Goal: Task Accomplishment & Management: Manage account settings

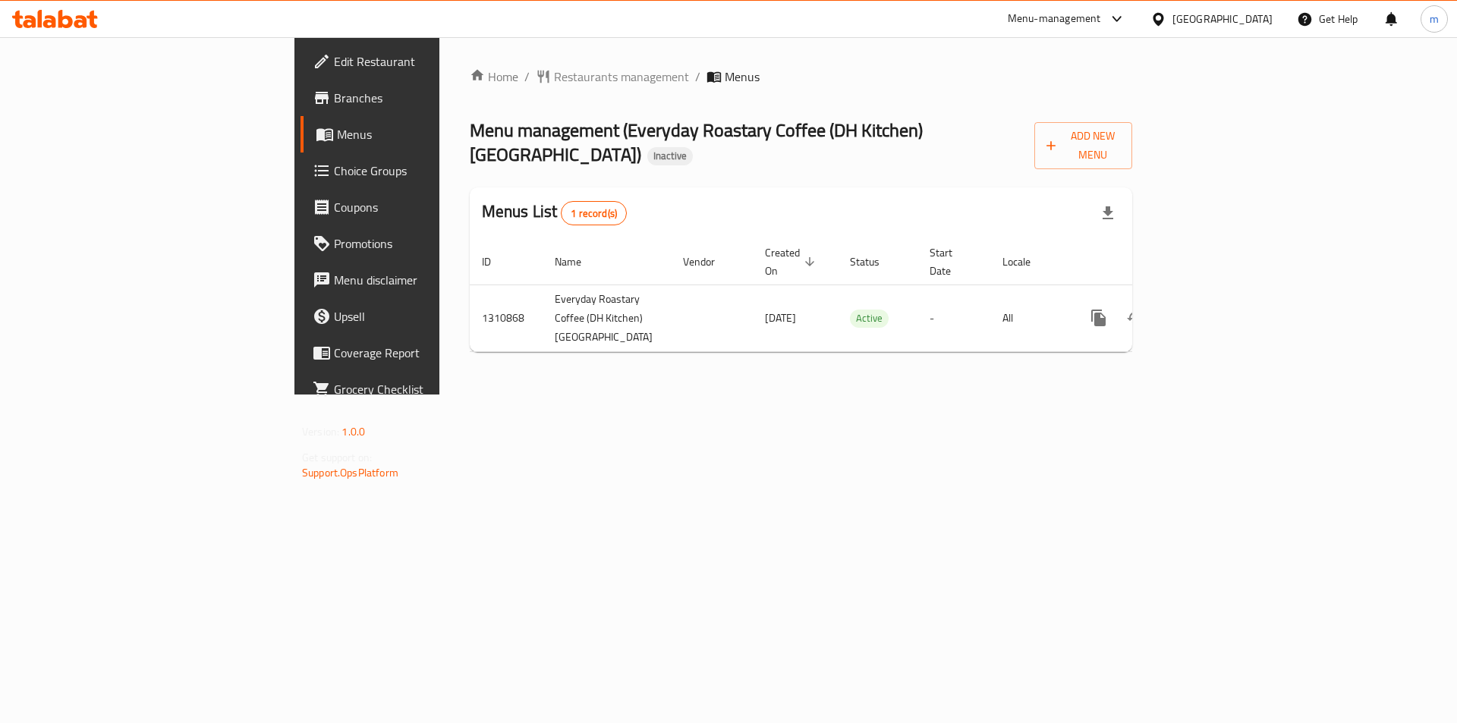
click at [1131, 394] on div "Home / Restaurants management / Menus Menu management ( Everyday Roastary Coffe…" at bounding box center [800, 215] width 723 height 357
drag, startPoint x: 774, startPoint y: 517, endPoint x: 790, endPoint y: 514, distance: 16.2
click at [774, 394] on div "Home / Restaurants management / Menus Menu management ( Everyday Roastary Coffe…" at bounding box center [800, 215] width 723 height 357
click at [300, 112] on link "Branches" at bounding box center [418, 98] width 237 height 36
click at [1132, 148] on button "Add New Menu" at bounding box center [1083, 145] width 98 height 47
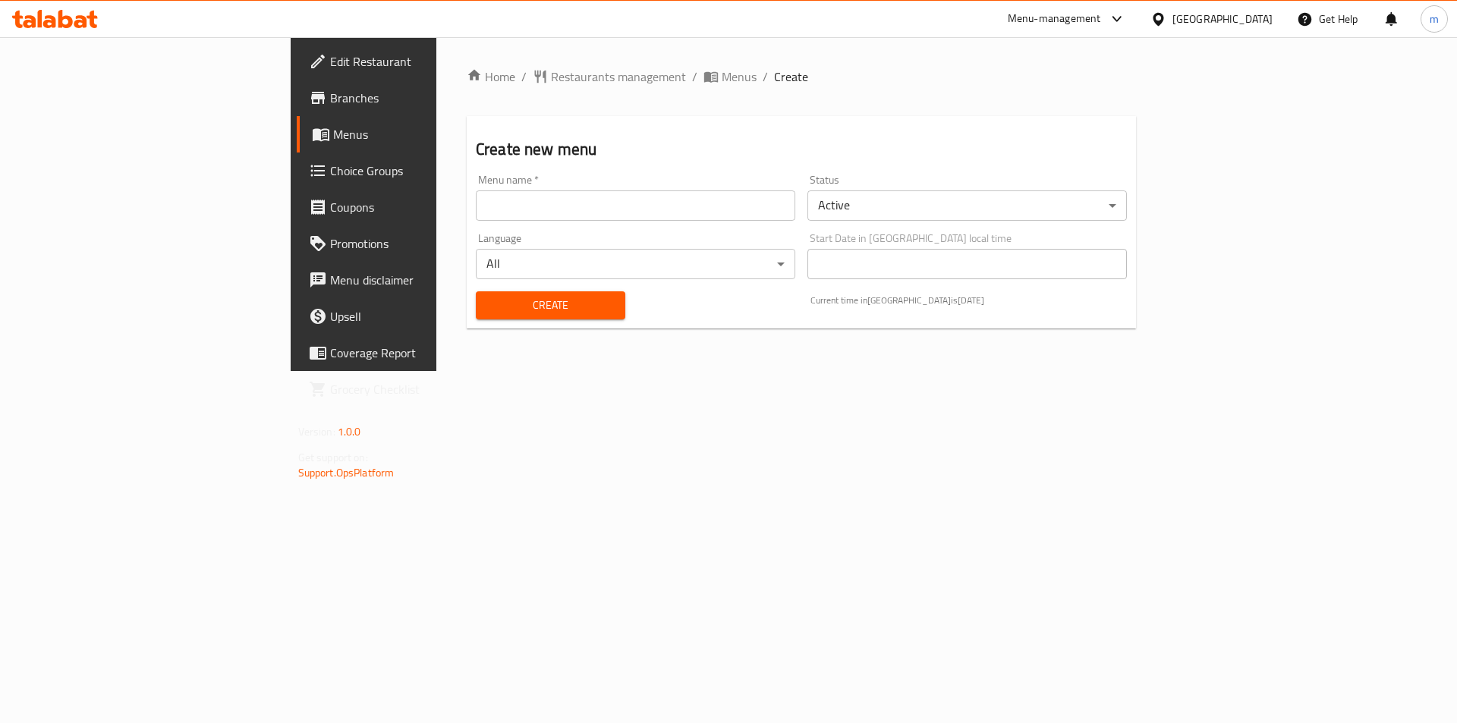
click at [495, 212] on input "text" at bounding box center [635, 205] width 319 height 30
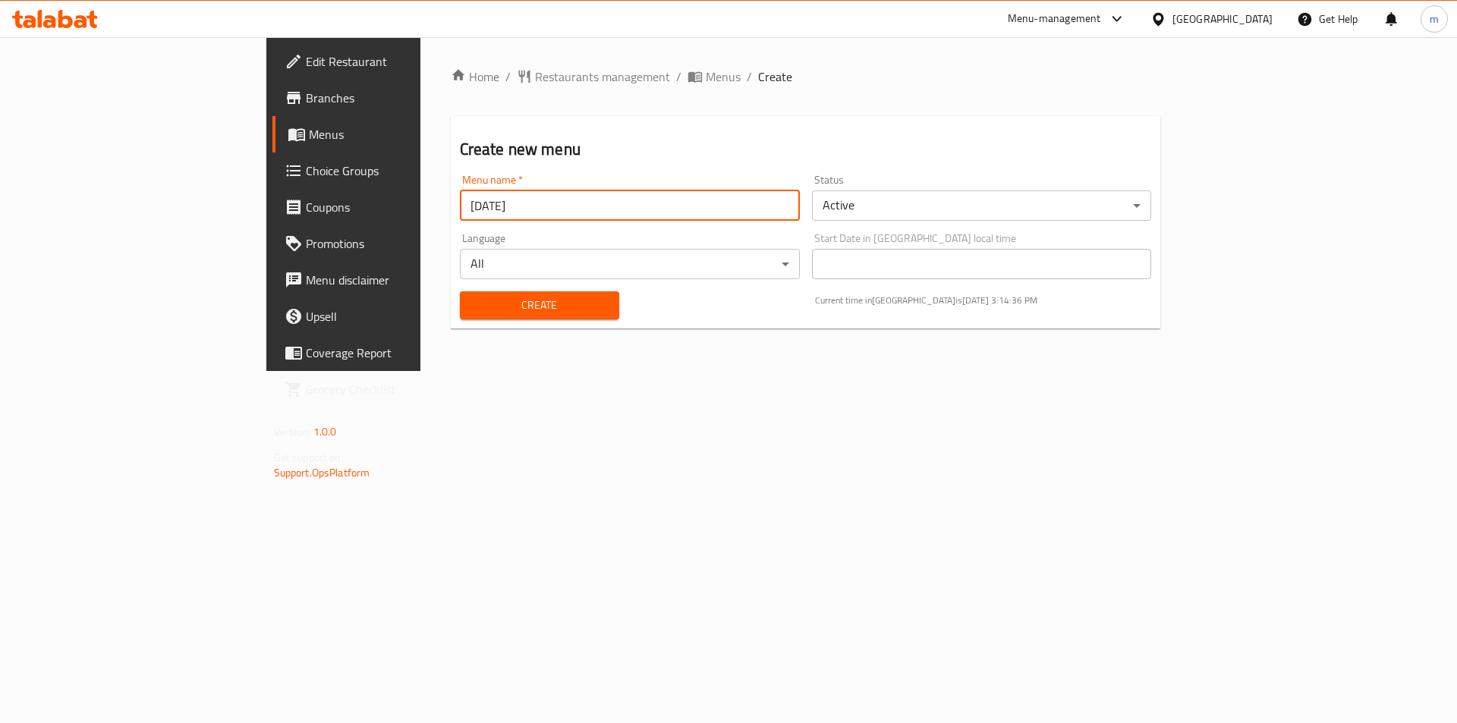
type input "10/9/2025"
click at [460, 291] on button "Create" at bounding box center [539, 305] width 159 height 28
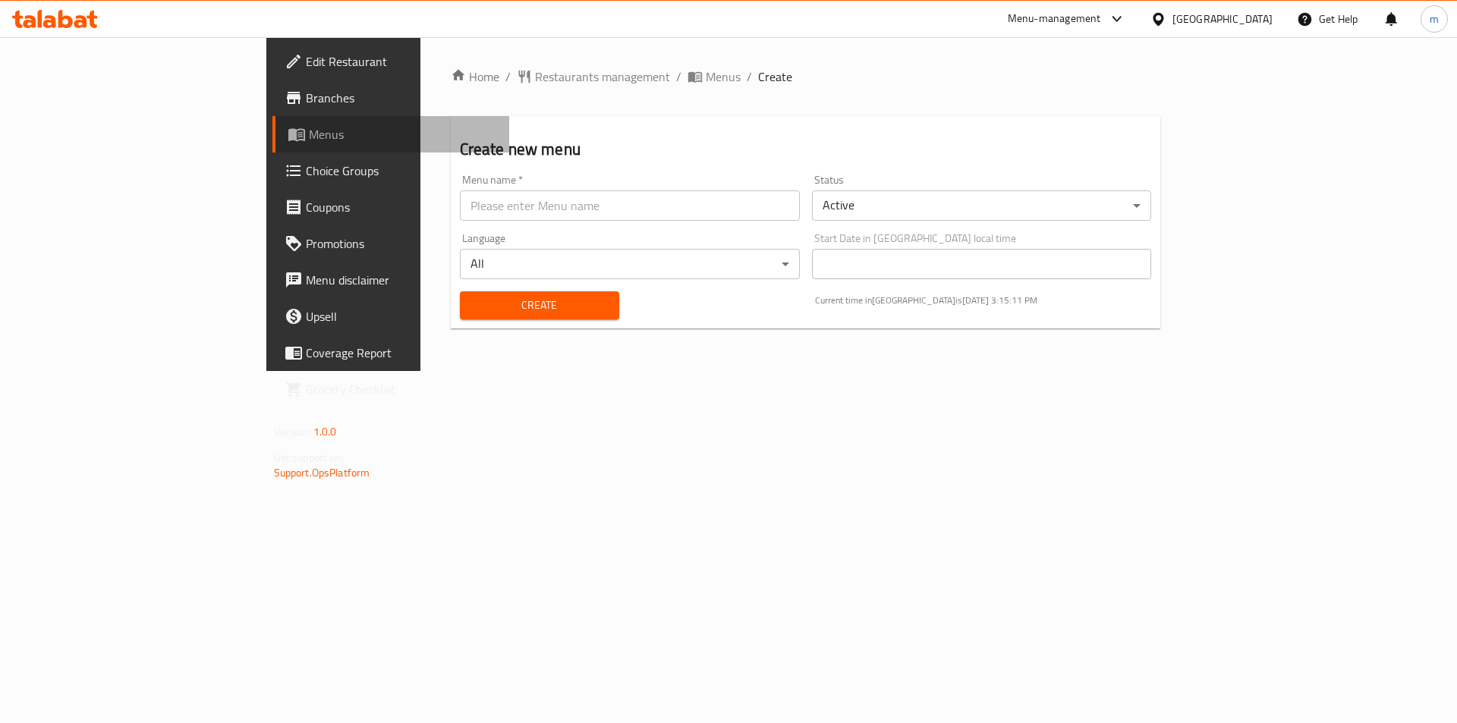
click at [309, 131] on span "Menus" at bounding box center [403, 134] width 189 height 18
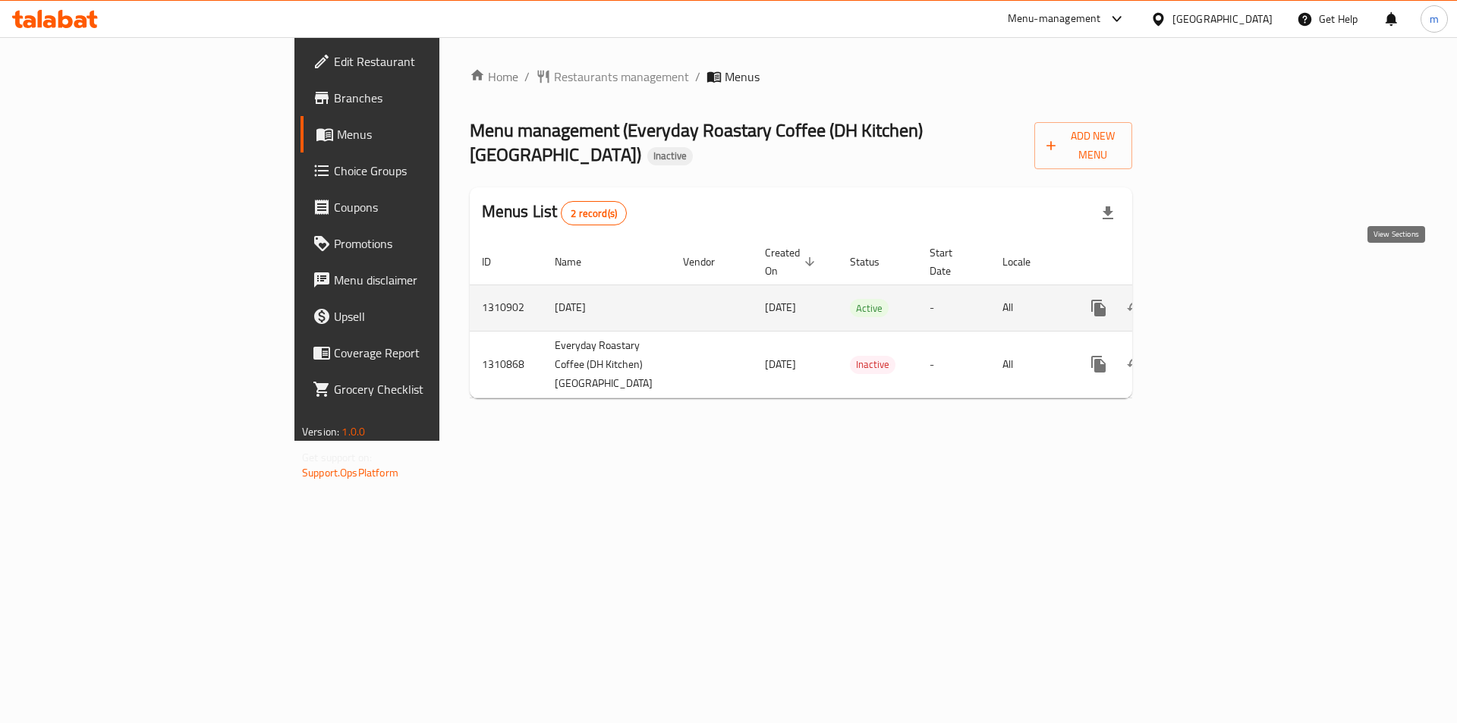
click at [1217, 299] on icon "enhanced table" at bounding box center [1208, 308] width 18 height 18
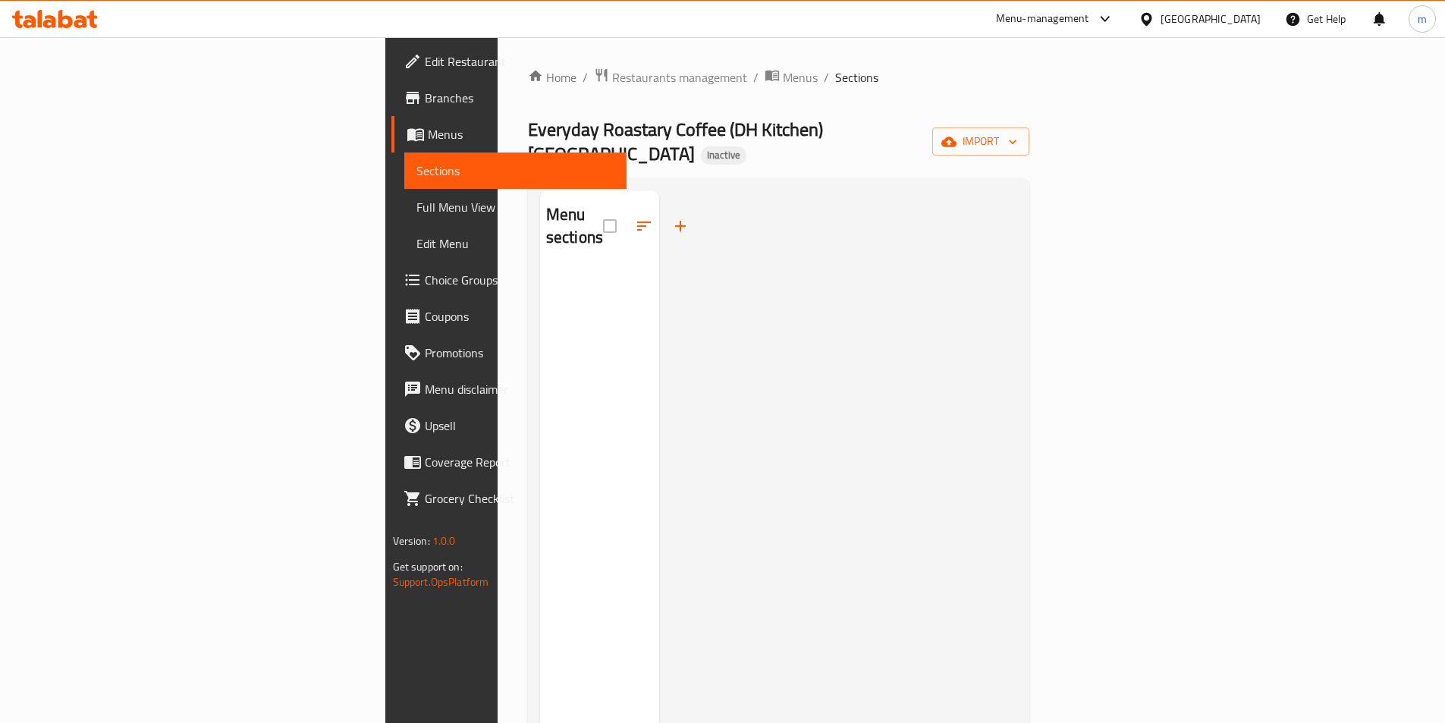
click at [759, 387] on div at bounding box center [838, 551] width 358 height 723
